Goal: Information Seeking & Learning: Learn about a topic

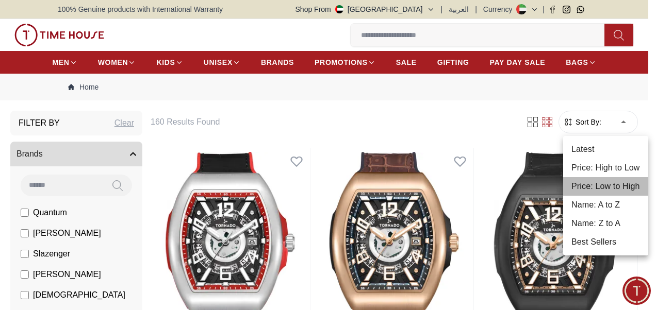
click at [587, 183] on li "Price: Low to High" at bounding box center [605, 186] width 85 height 19
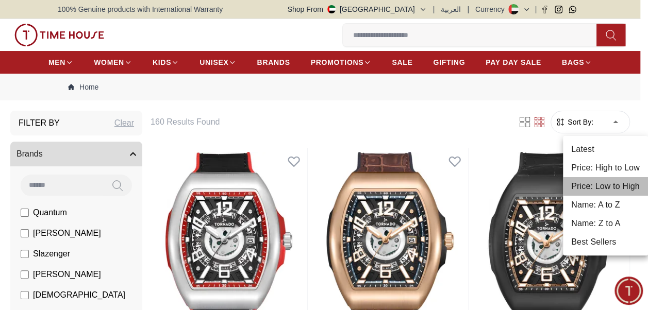
type input "*"
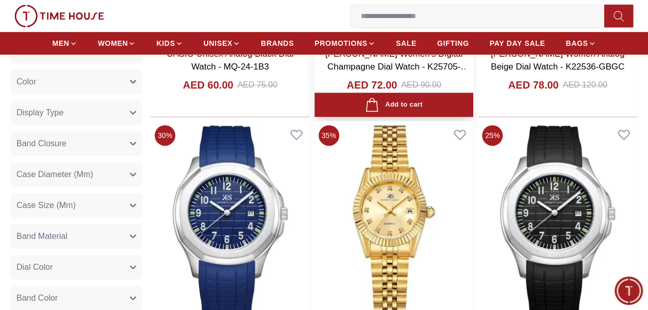
scroll to position [361, 0]
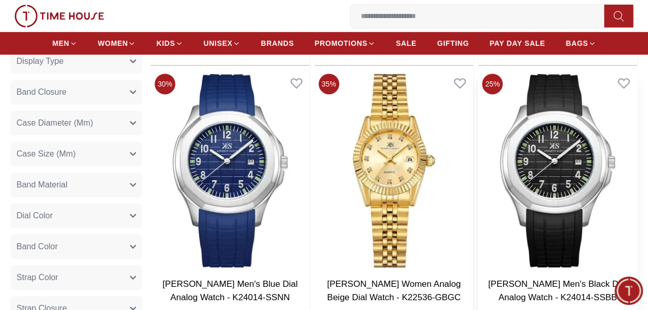
click at [548, 141] on img at bounding box center [557, 171] width 159 height 203
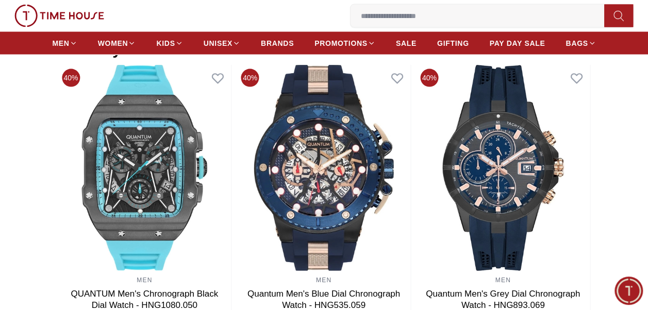
scroll to position [722, 0]
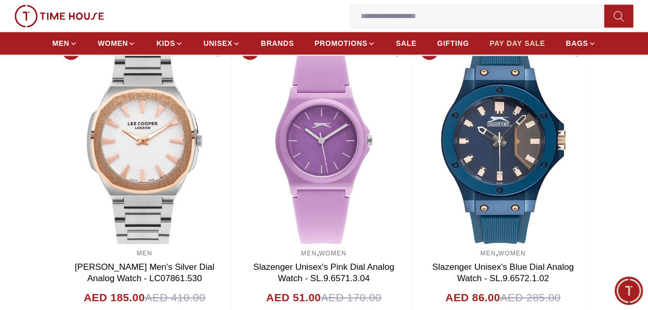
click at [524, 42] on span "PAY DAY SALE" at bounding box center [518, 43] width 56 height 10
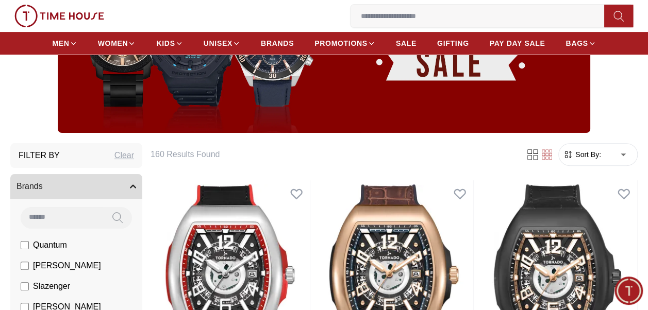
scroll to position [155, 0]
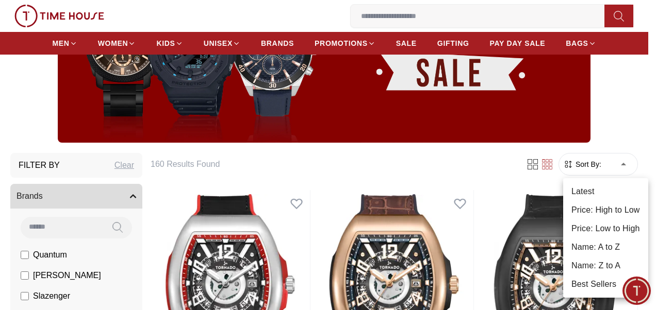
click at [580, 225] on li "Price: Low to High" at bounding box center [605, 229] width 85 height 19
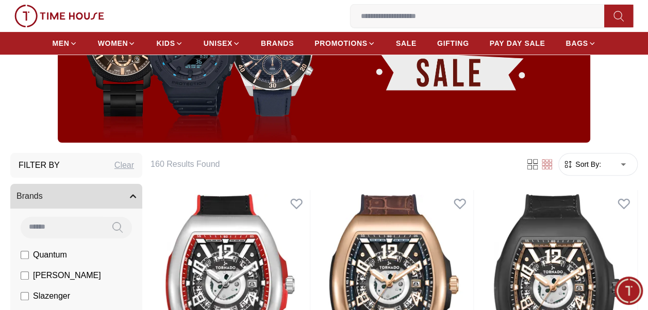
type input "*"
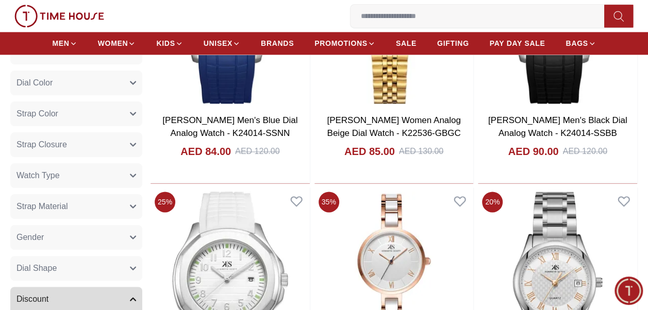
scroll to position [619, 0]
